Goal: Information Seeking & Learning: Learn about a topic

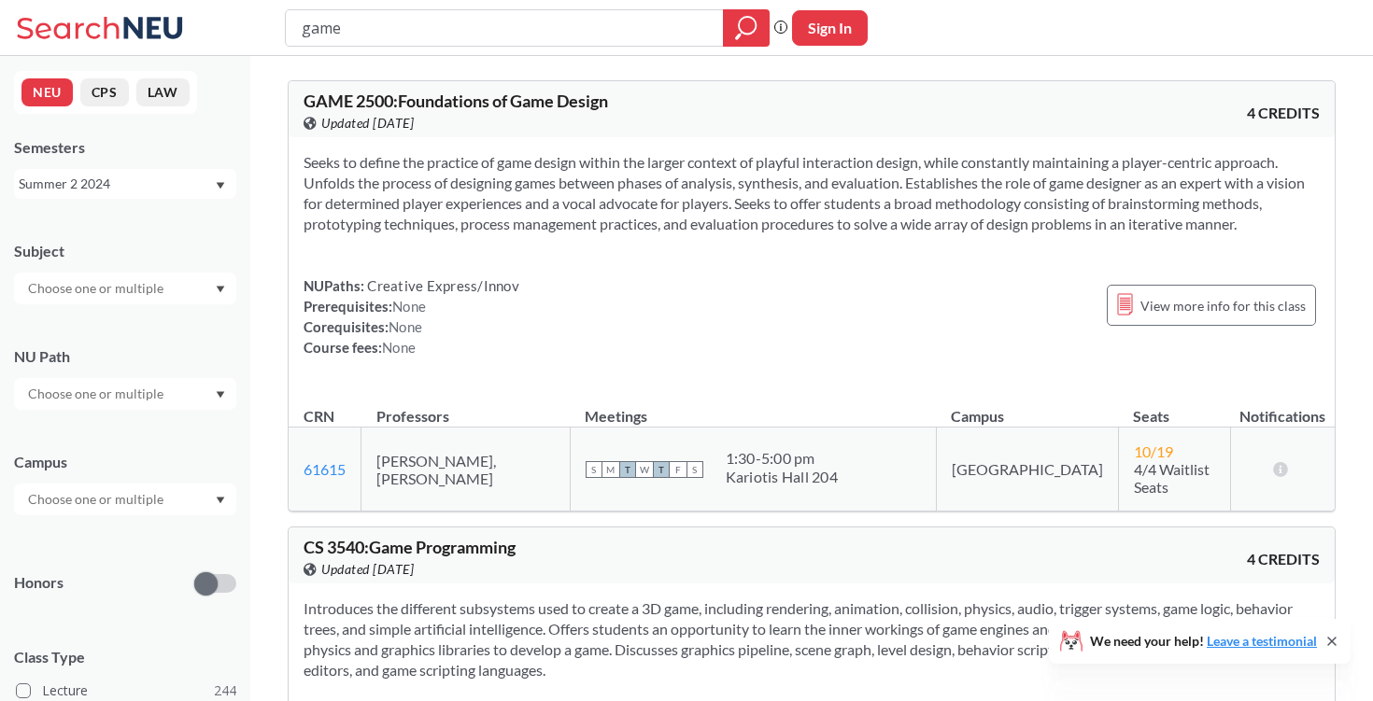
click at [125, 186] on div "Summer 2 2024" at bounding box center [116, 184] width 195 height 21
click at [117, 228] on div "Fall 2025" at bounding box center [129, 225] width 211 height 21
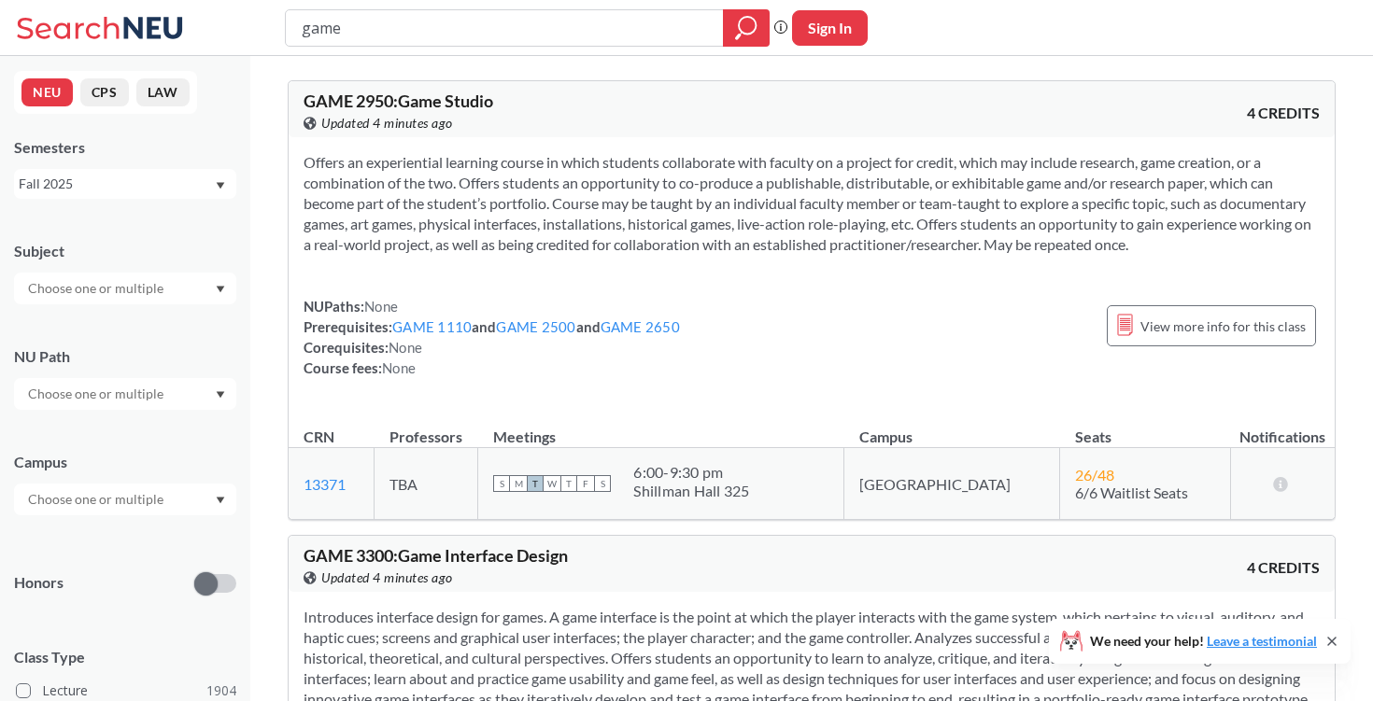
click at [391, 33] on input "game" at bounding box center [505, 28] width 410 height 32
type input "g"
type input "M"
type input "math"
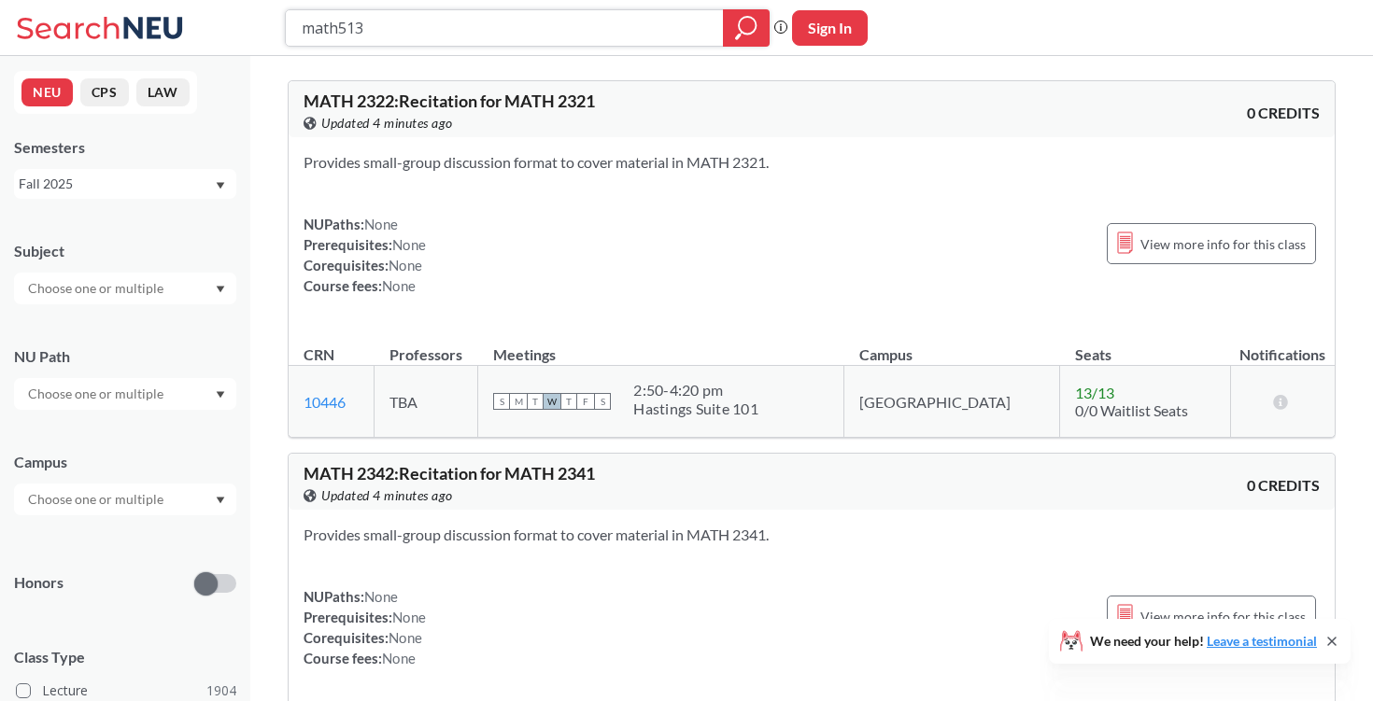
type input "math5131"
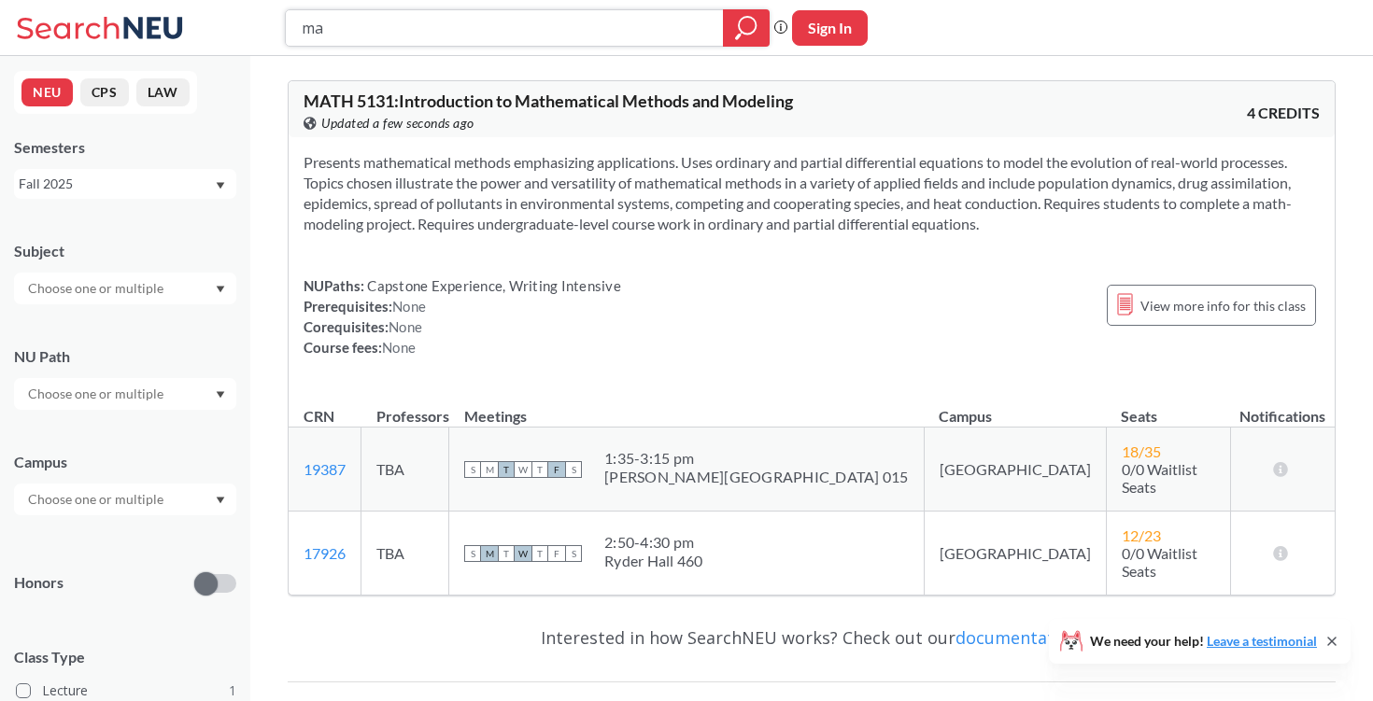
type input "m"
click at [84, 176] on div "Fall 2025" at bounding box center [116, 184] width 195 height 21
click at [136, 334] on div "Summer 1 2025" at bounding box center [129, 344] width 211 height 21
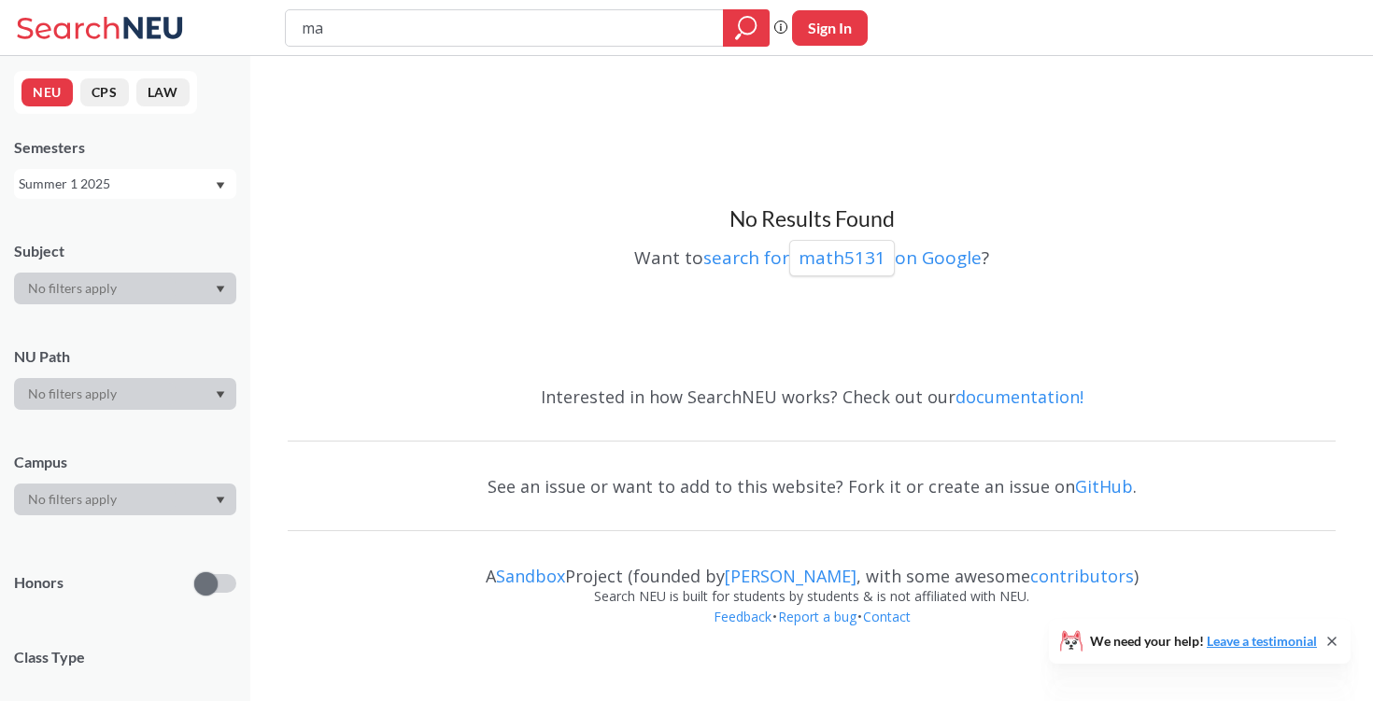
type input "m"
type input "phil"
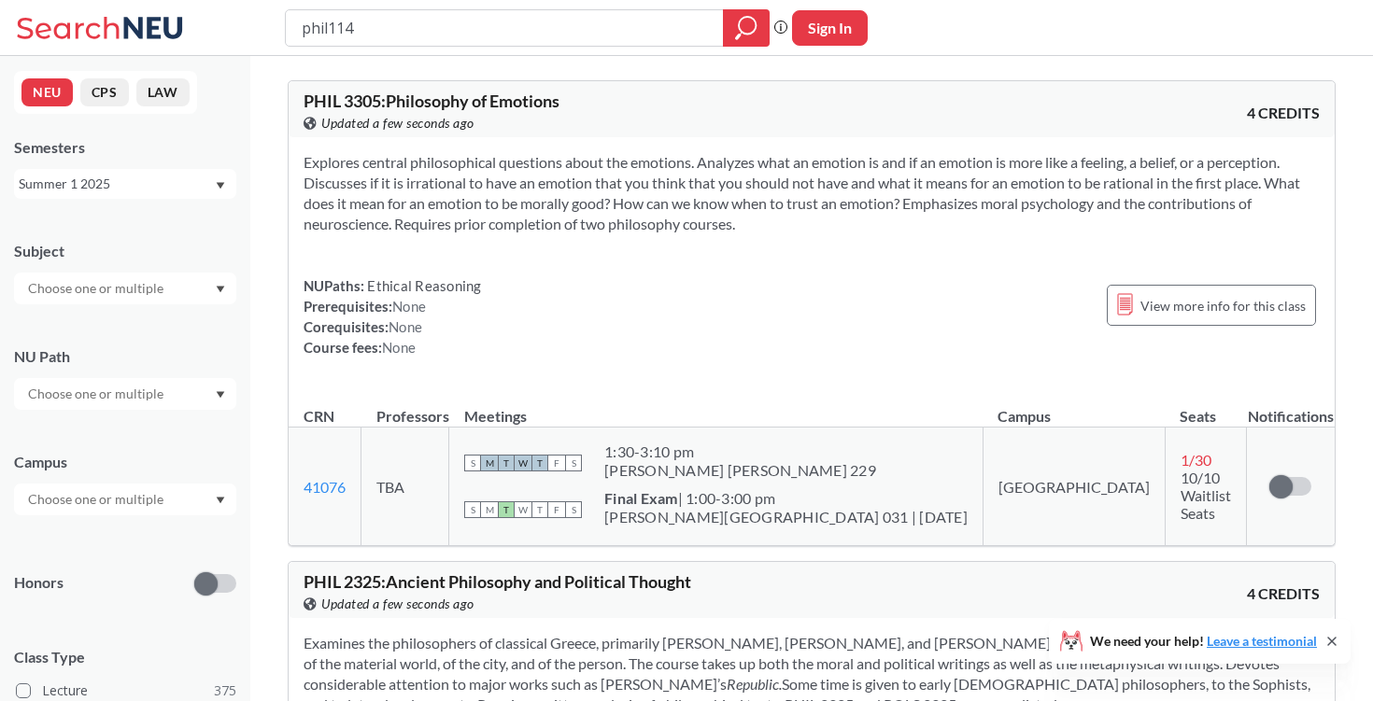
type input "phil1145"
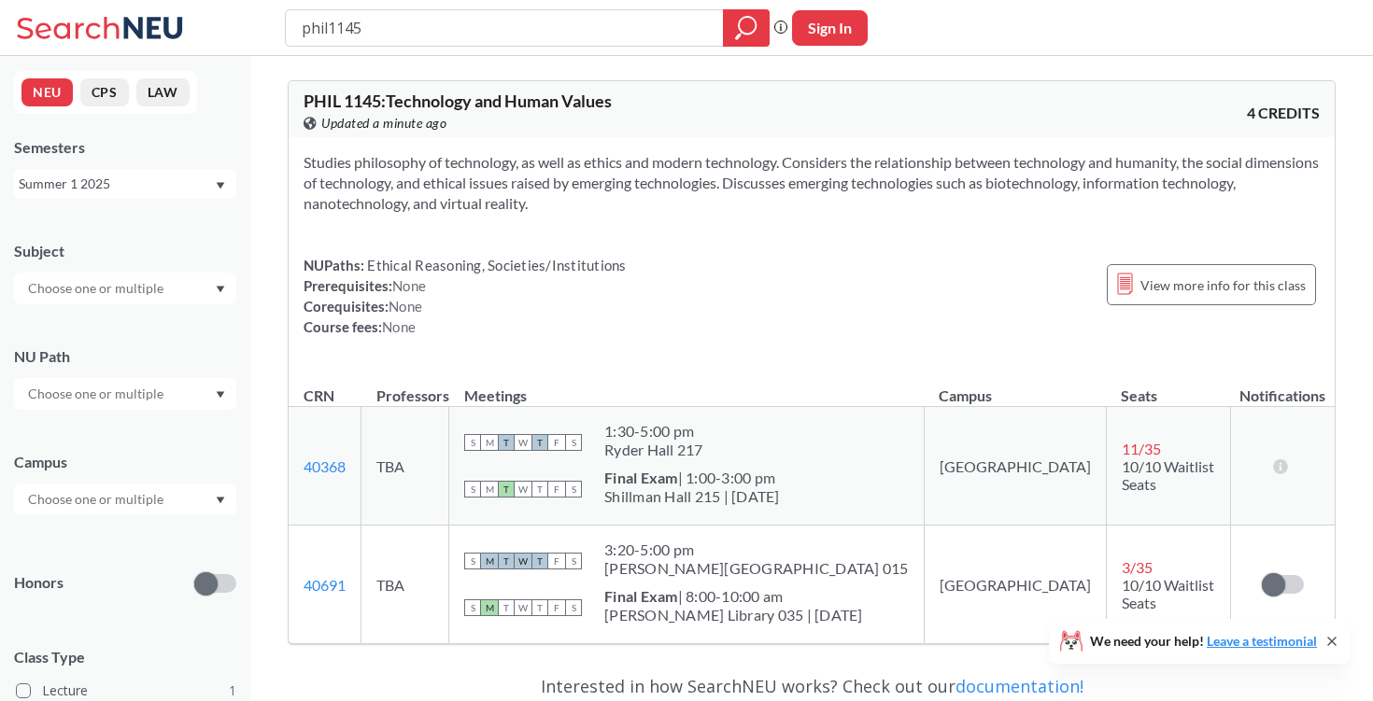
click at [135, 184] on div "Summer 1 2025" at bounding box center [116, 184] width 195 height 21
click at [128, 282] on div "Summer 2 2025" at bounding box center [129, 276] width 211 height 21
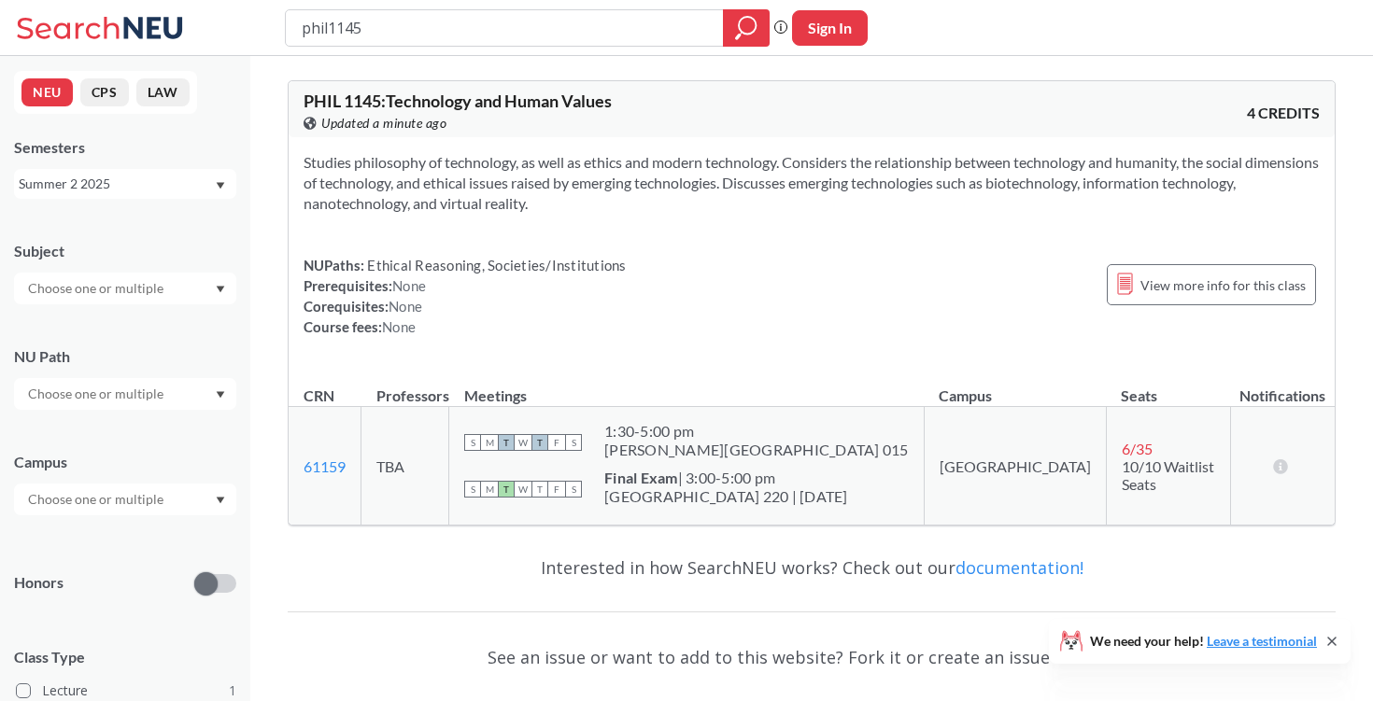
click at [153, 187] on div "Summer 2 2025" at bounding box center [116, 184] width 195 height 21
click at [146, 328] on div "Summer 1 2025" at bounding box center [129, 336] width 211 height 21
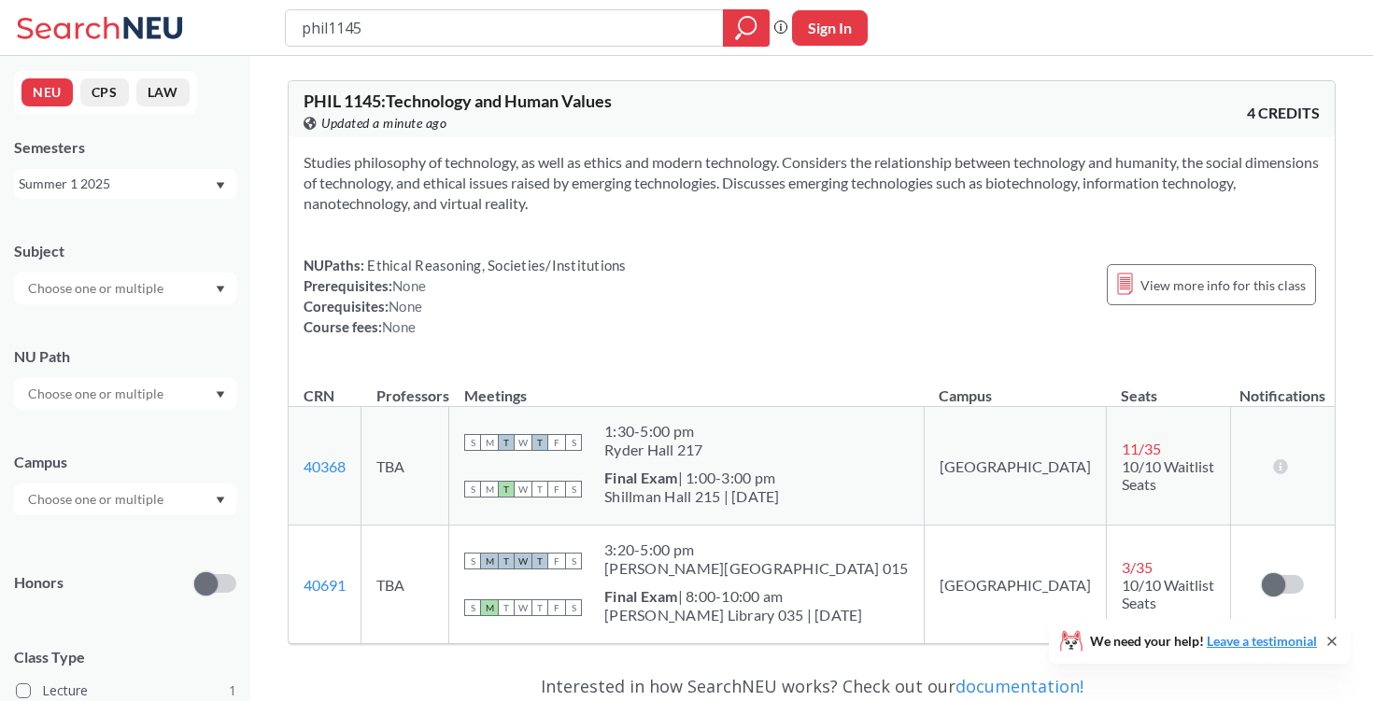
click at [570, 44] on div "phil1145" at bounding box center [527, 27] width 485 height 37
click at [597, 21] on input "phil1145" at bounding box center [505, 28] width 410 height 32
type input "p"
click at [130, 172] on div "Summer 1 2025" at bounding box center [125, 184] width 222 height 30
click at [515, 35] on input "search" at bounding box center [505, 28] width 410 height 32
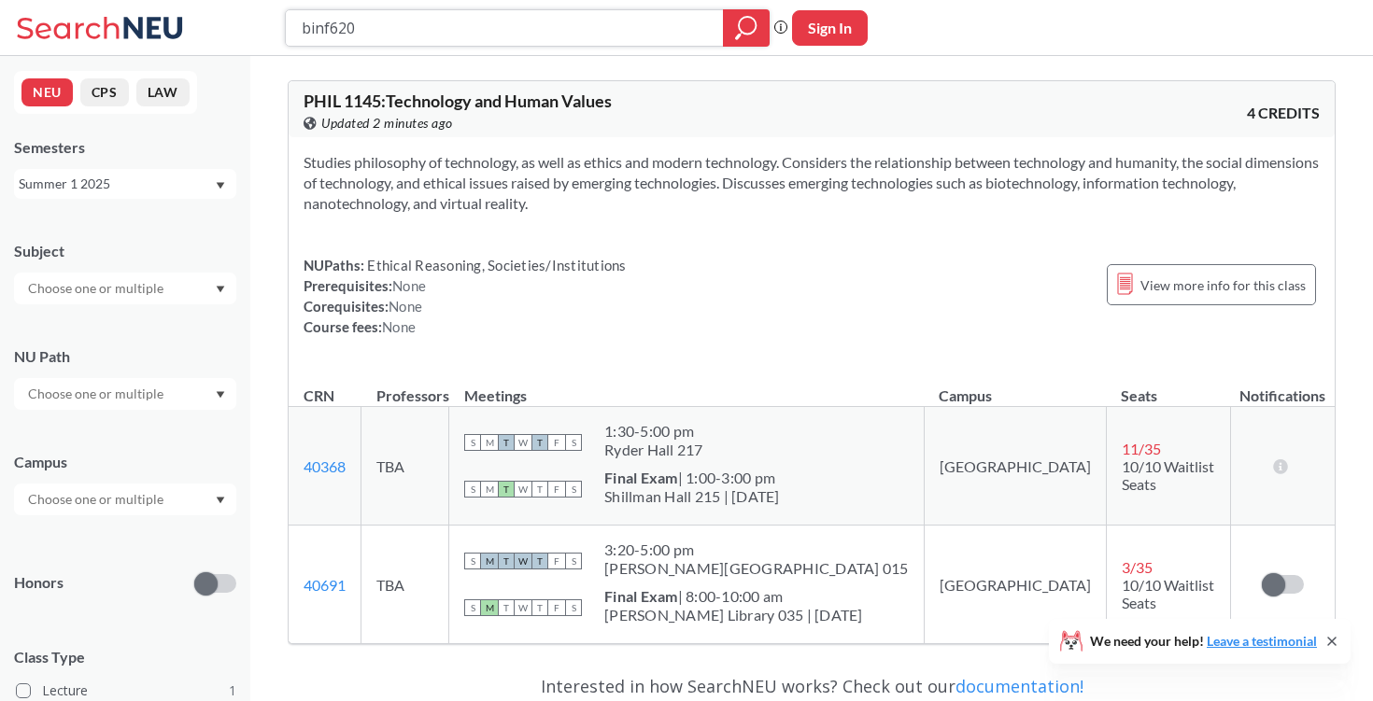
type input "binf6200"
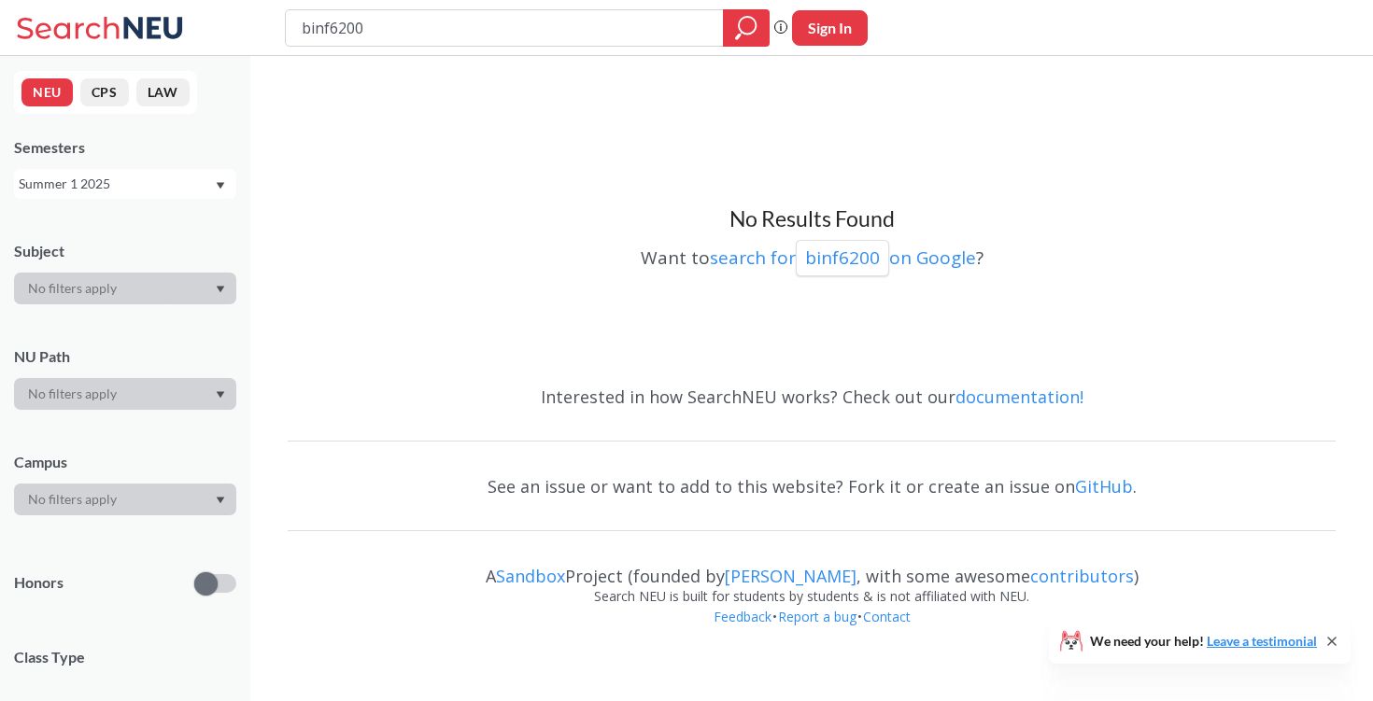
click at [107, 186] on div "Summer 1 2025" at bounding box center [116, 184] width 195 height 21
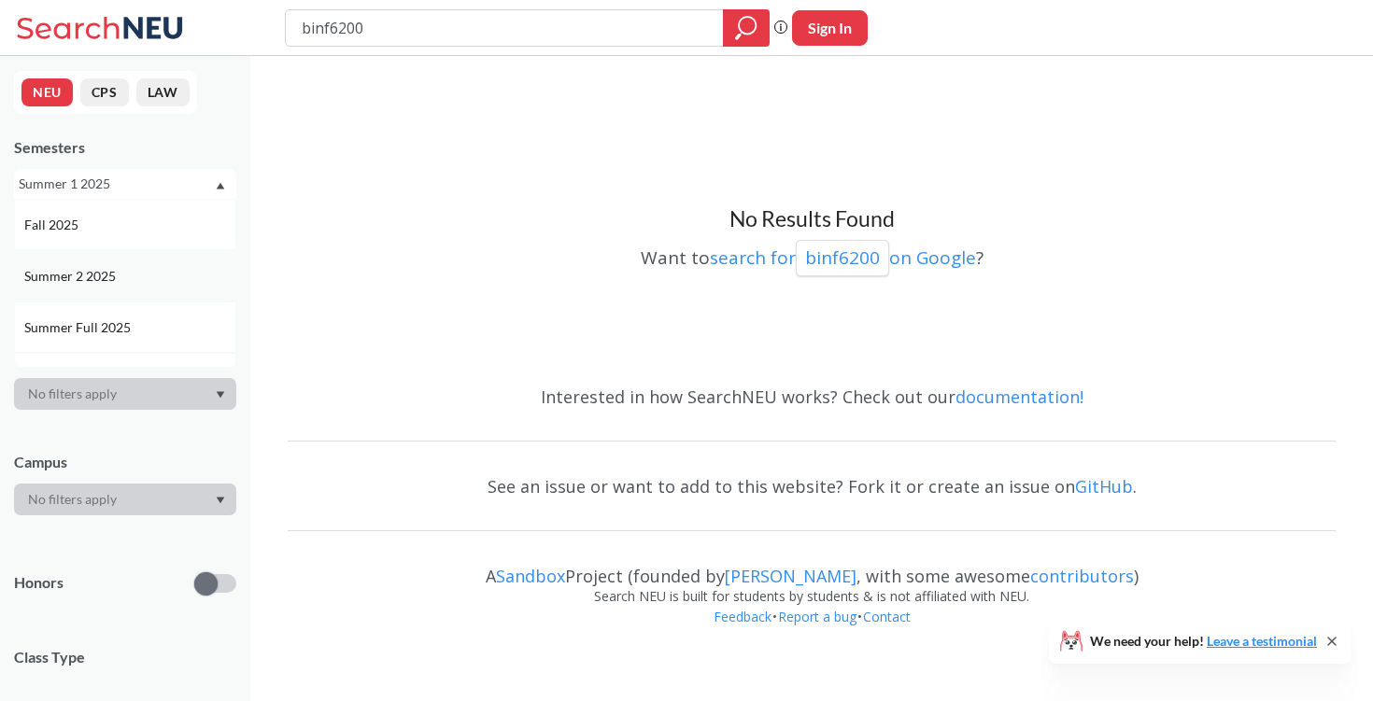
click at [98, 268] on span "Summer 2 2025" at bounding box center [71, 276] width 95 height 21
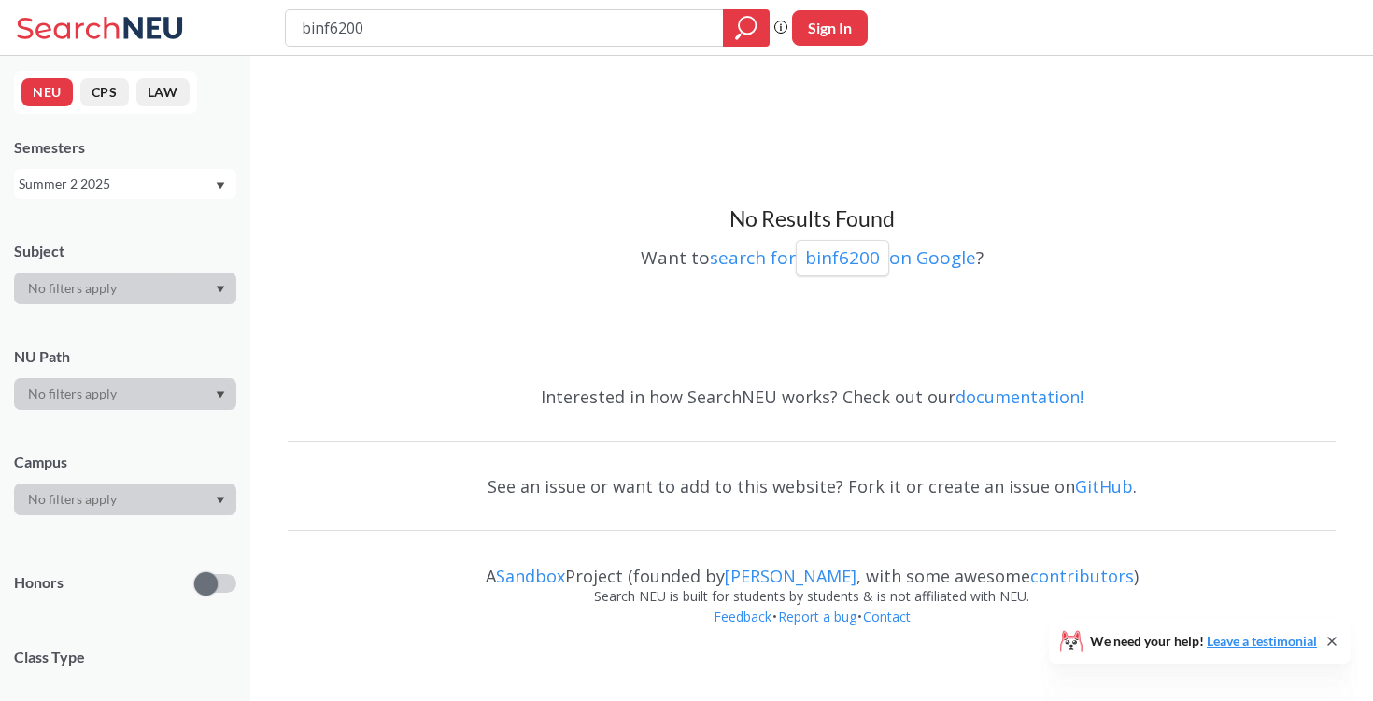
click at [105, 177] on div "Summer 2 2025" at bounding box center [116, 184] width 195 height 21
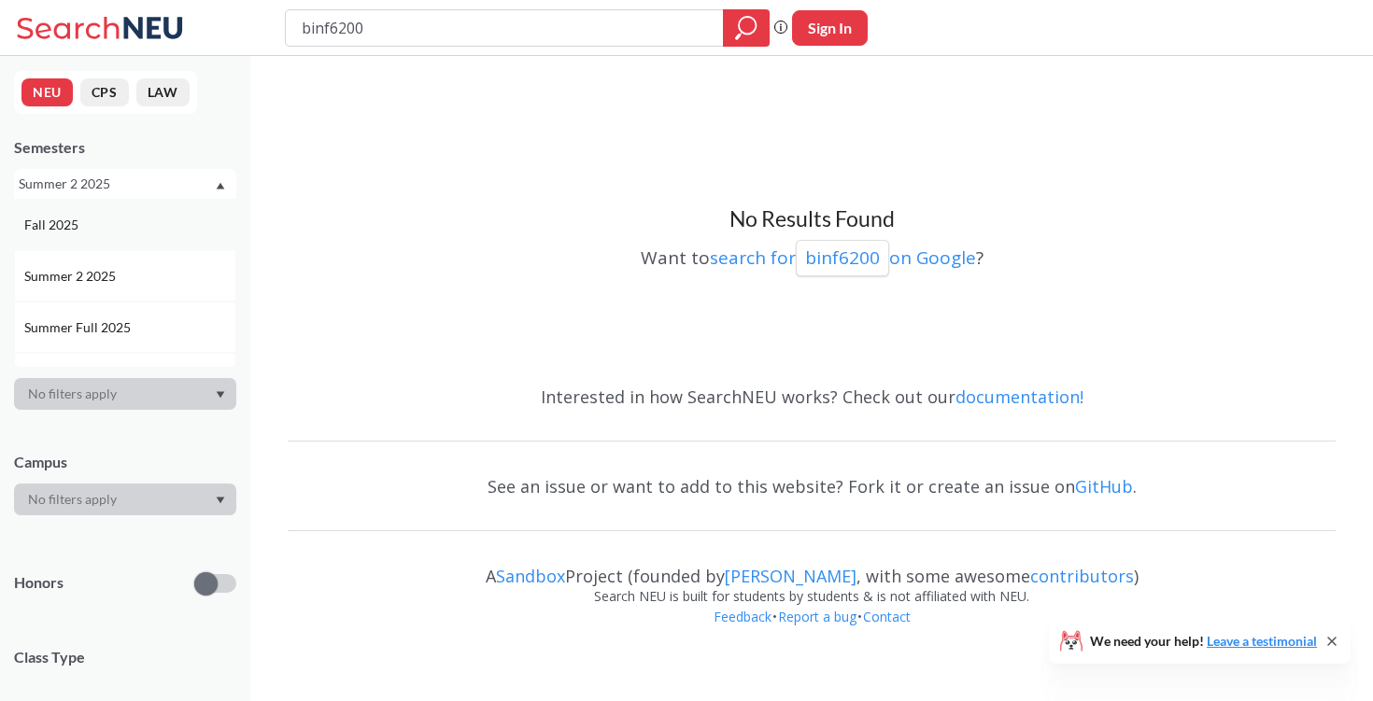
click at [104, 211] on div "Fall 2025" at bounding box center [125, 224] width 222 height 51
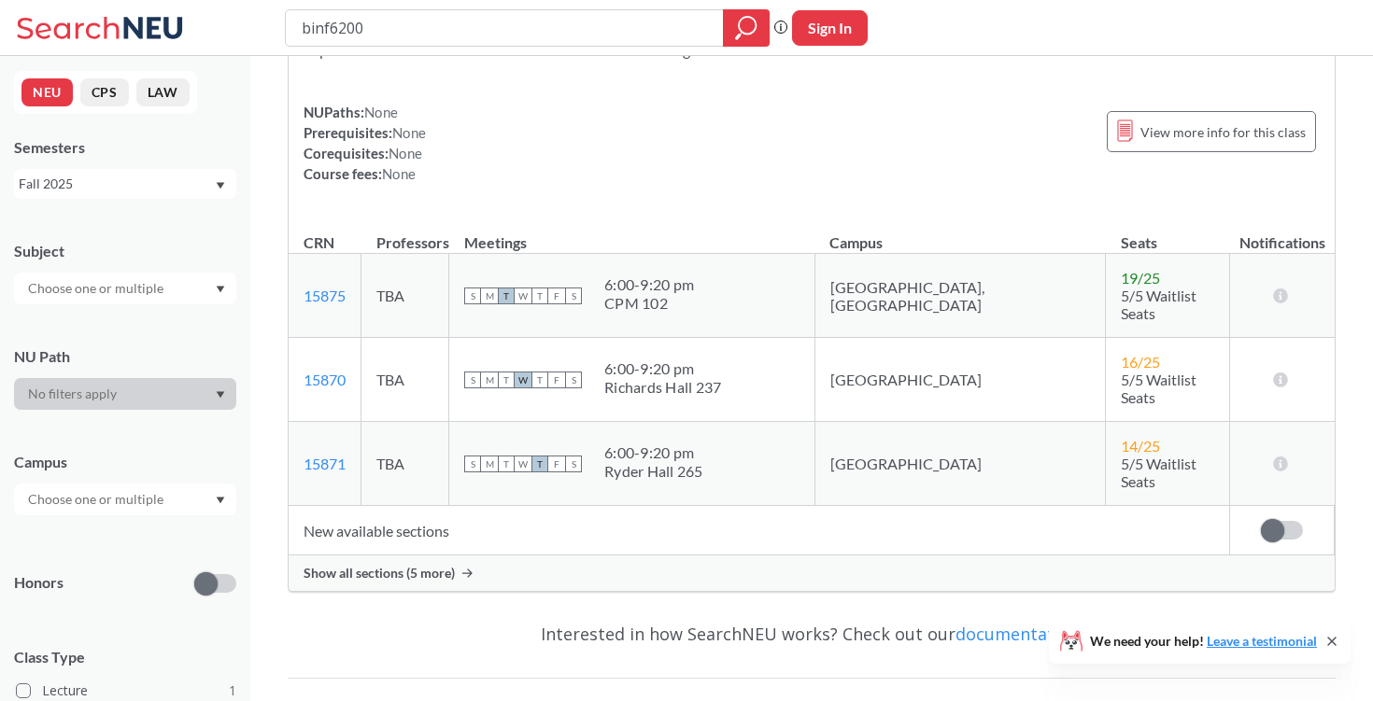
scroll to position [163, 0]
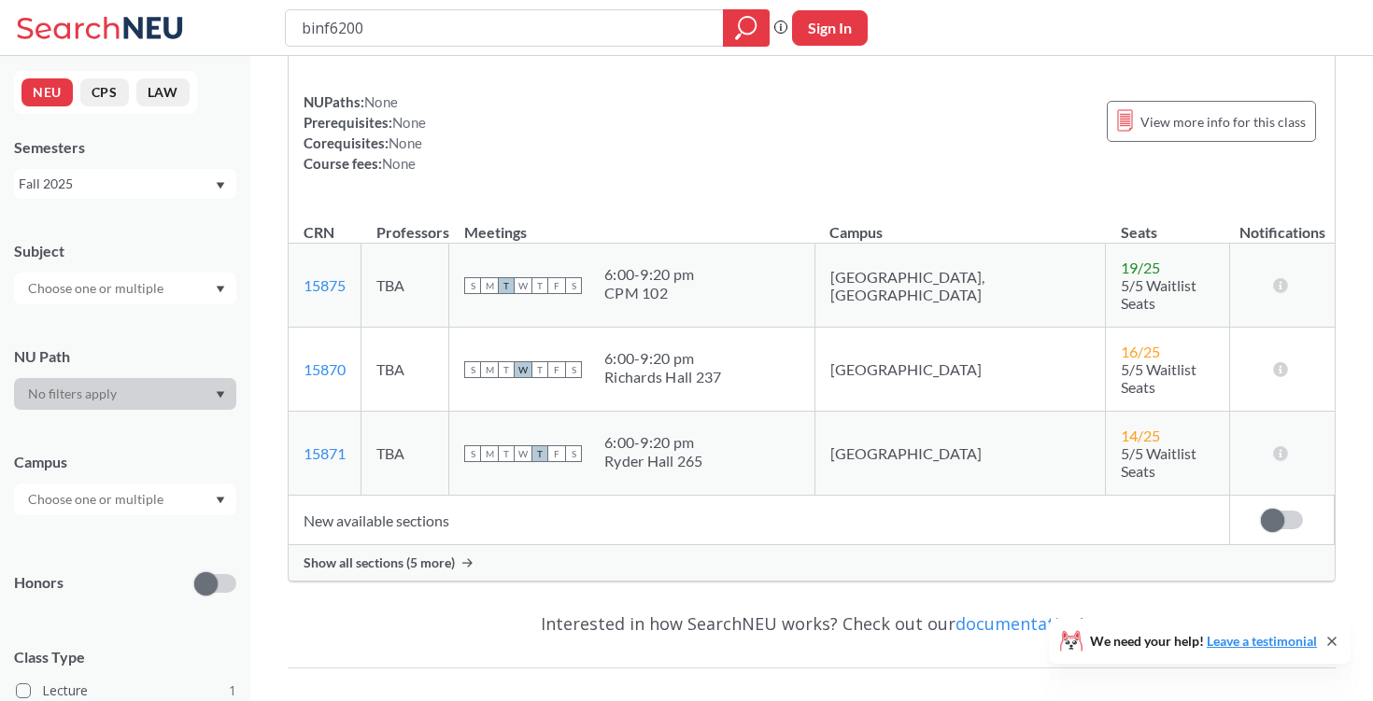
click at [606, 548] on div "BINF 6200 : Bioinformatics Programming View this course on Banner. Updated 2 mi…" at bounding box center [812, 249] width 1048 height 695
click at [599, 545] on div "Show all sections (5 more)" at bounding box center [812, 562] width 1046 height 35
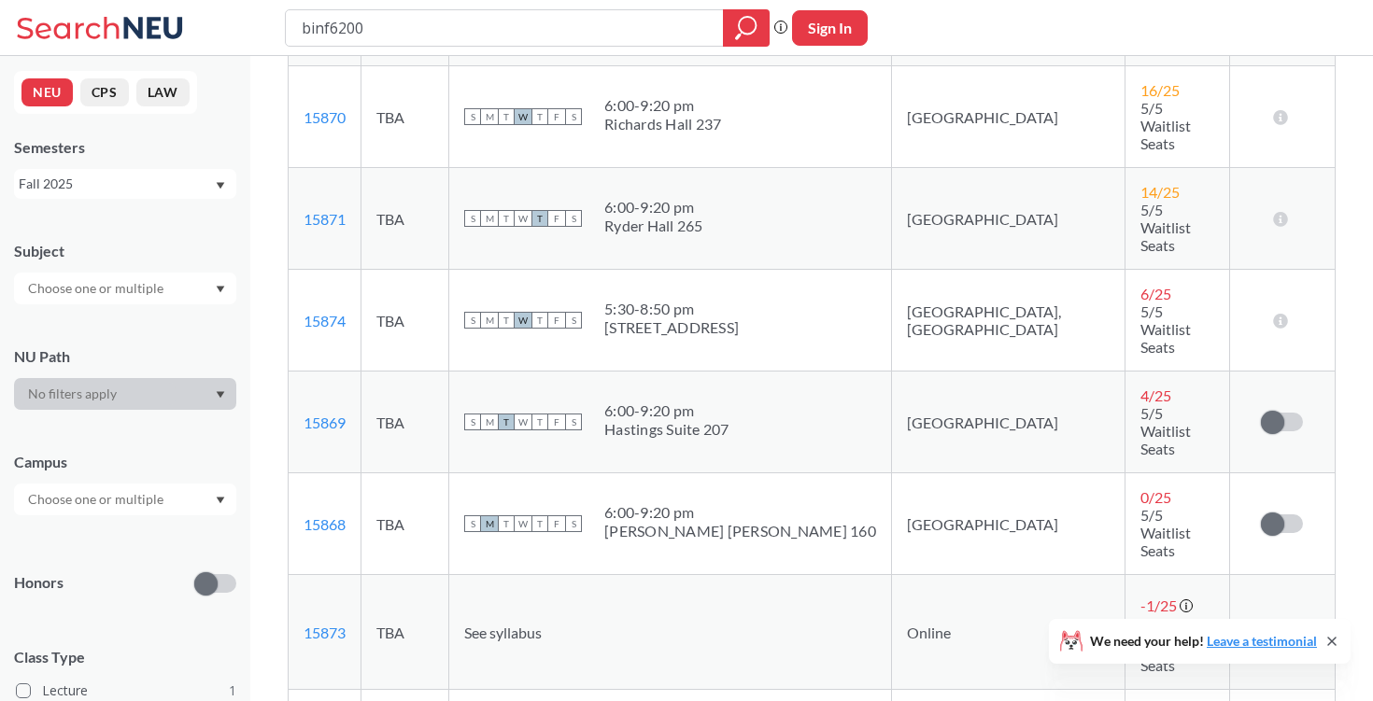
scroll to position [440, 0]
click at [530, 22] on input "binf6200" at bounding box center [505, 28] width 410 height 32
type input "b"
click at [607, 26] on input "search" at bounding box center [505, 28] width 410 height 32
type input "d s"
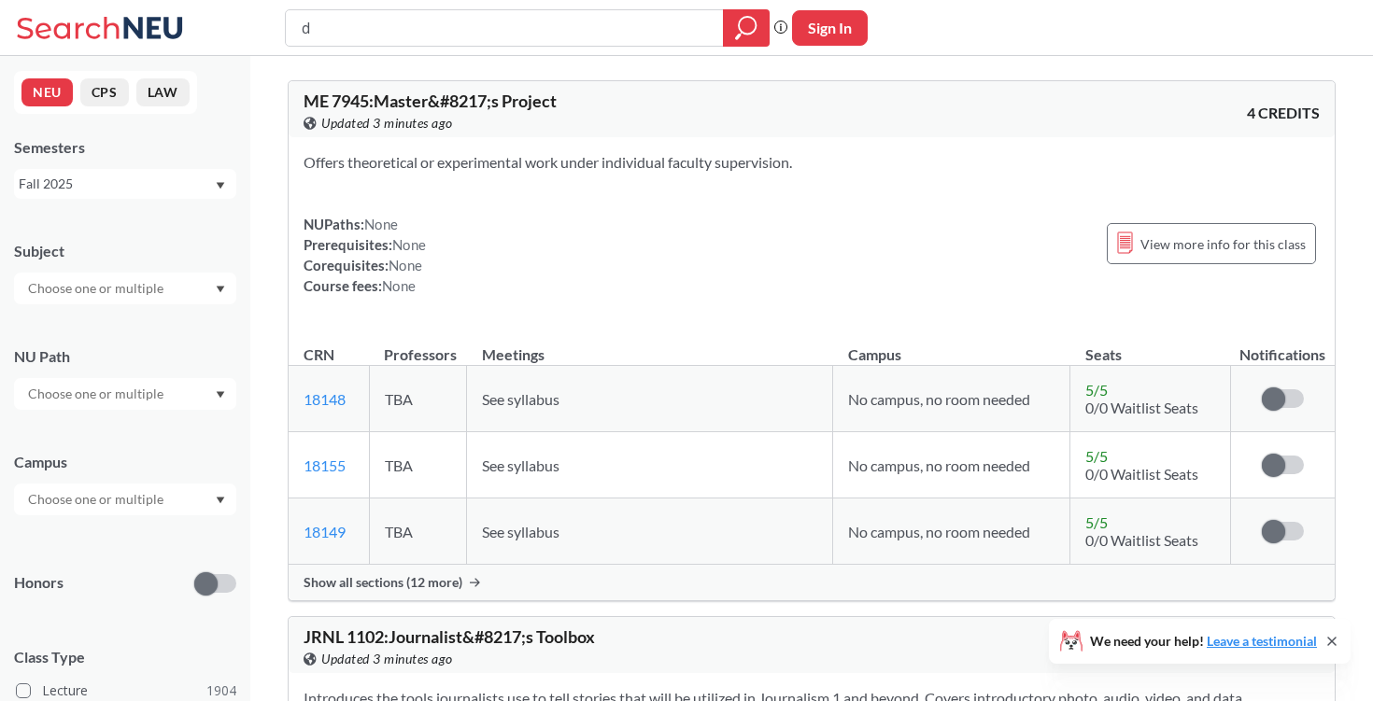
type input "d"
type input "ds1300"
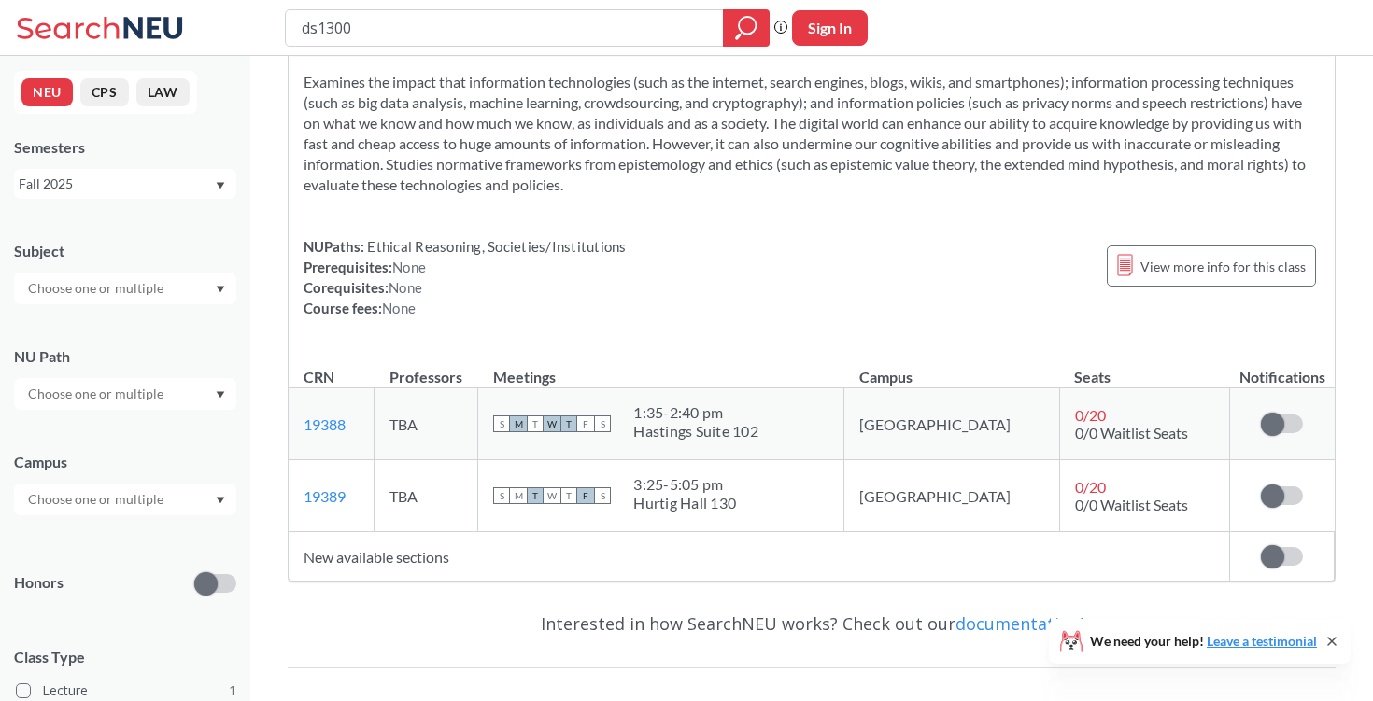
scroll to position [14, 0]
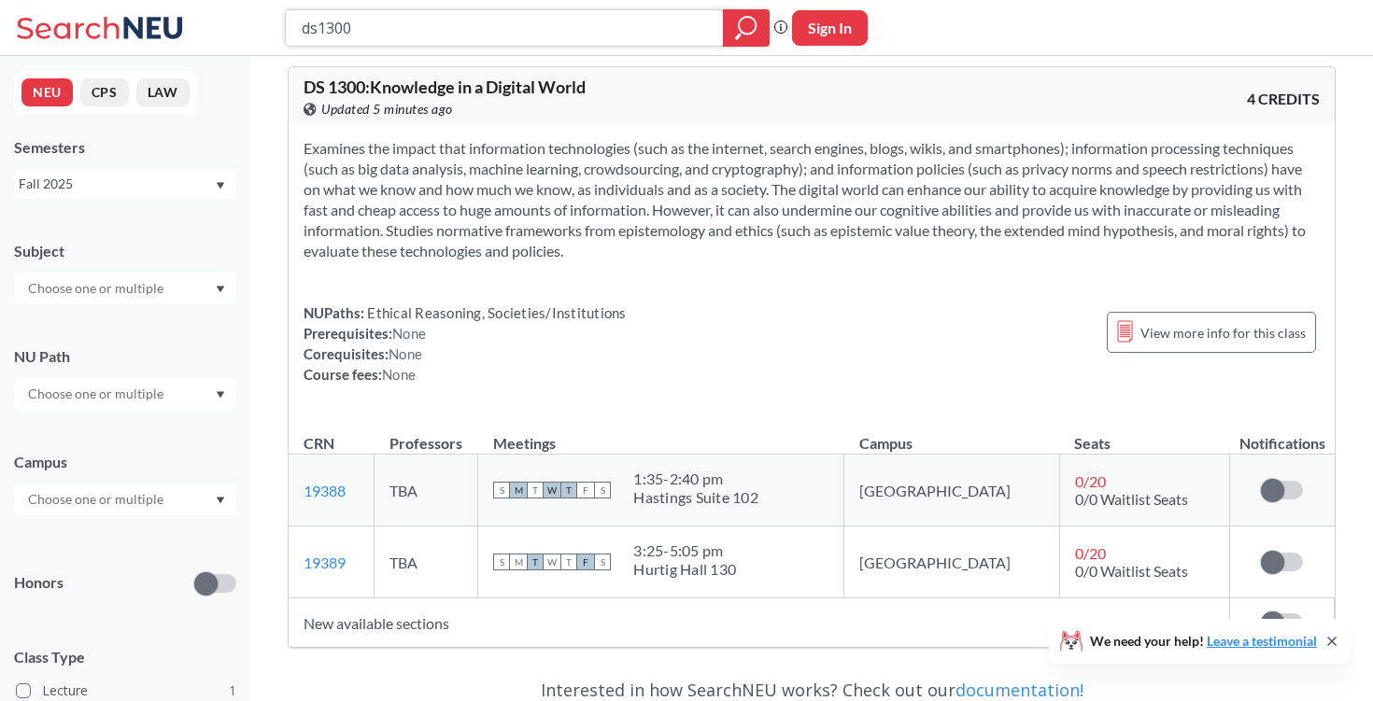
click at [596, 33] on input "ds1300" at bounding box center [505, 28] width 410 height 32
type input "d"
type input "bi o l"
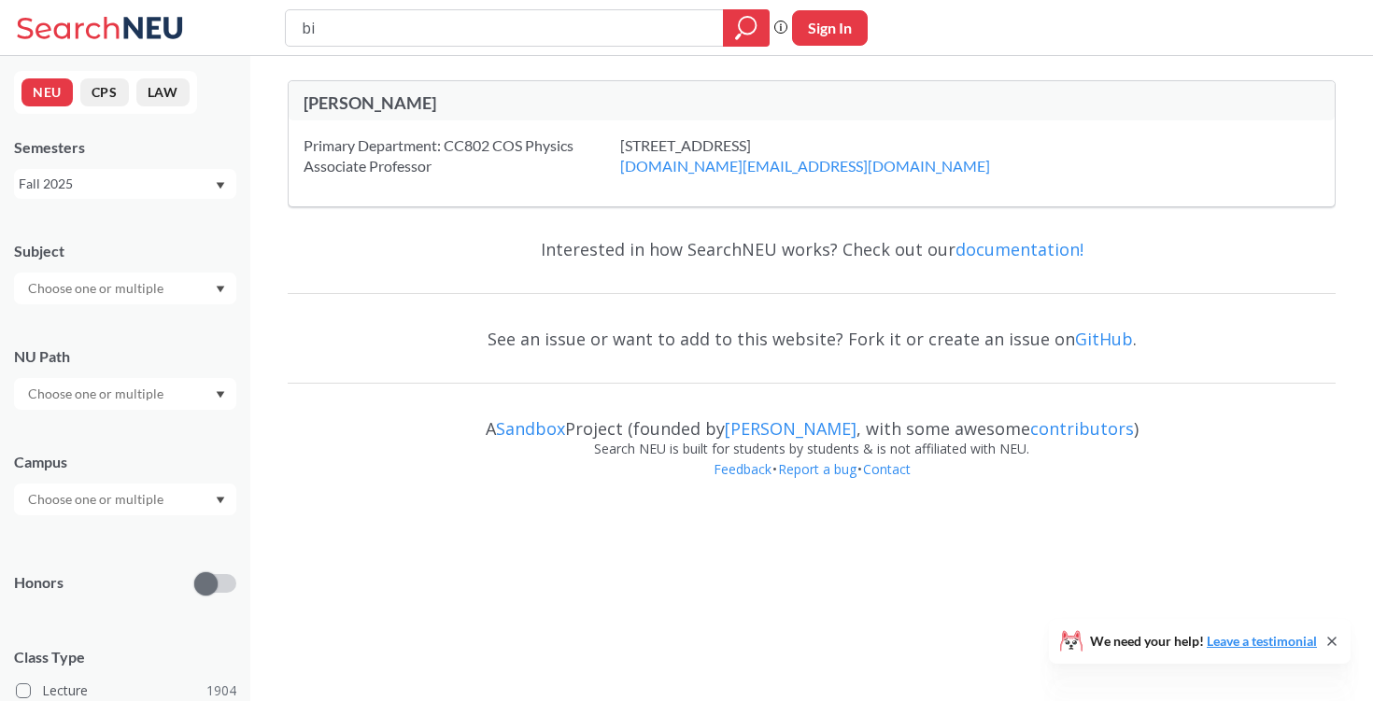
type input "b"
type input "biol2309"
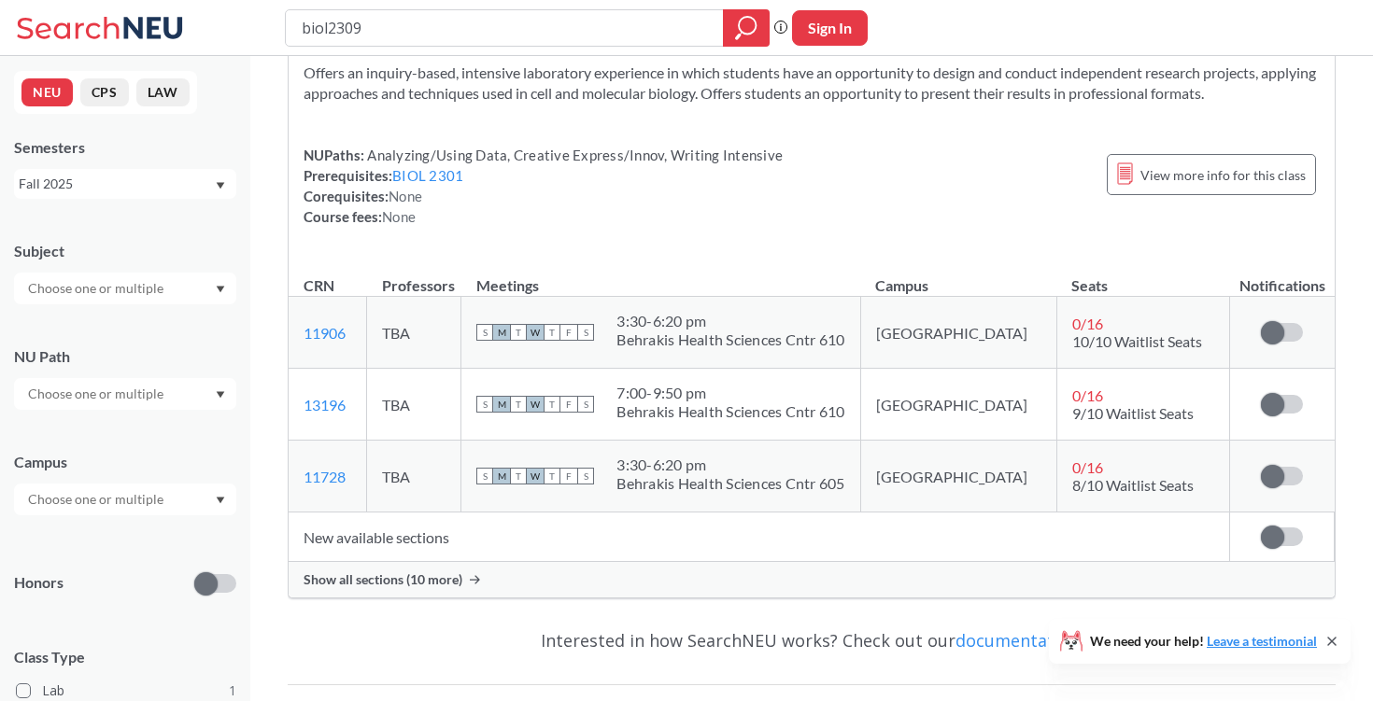
scroll to position [89, 0]
click at [479, 585] on div "Show all sections (10 more)" at bounding box center [812, 580] width 1046 height 35
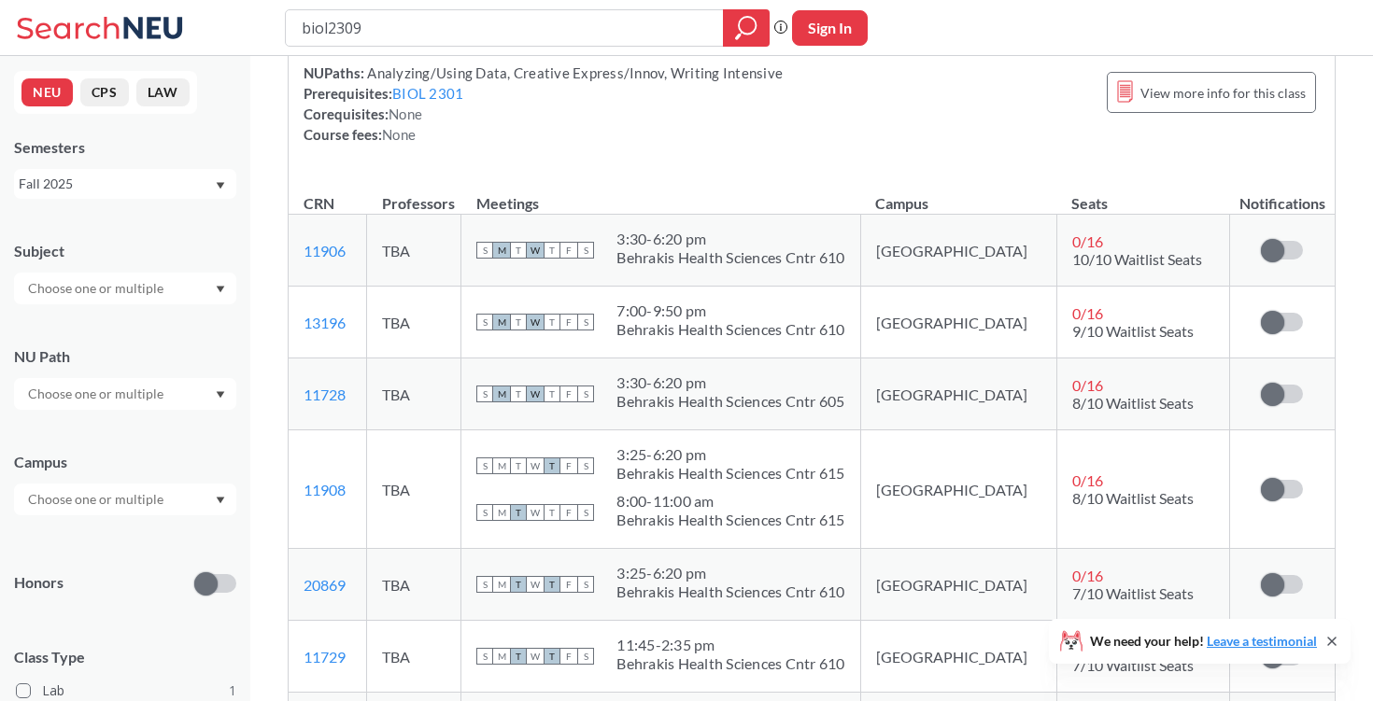
scroll to position [166, 0]
